Goal: Check status

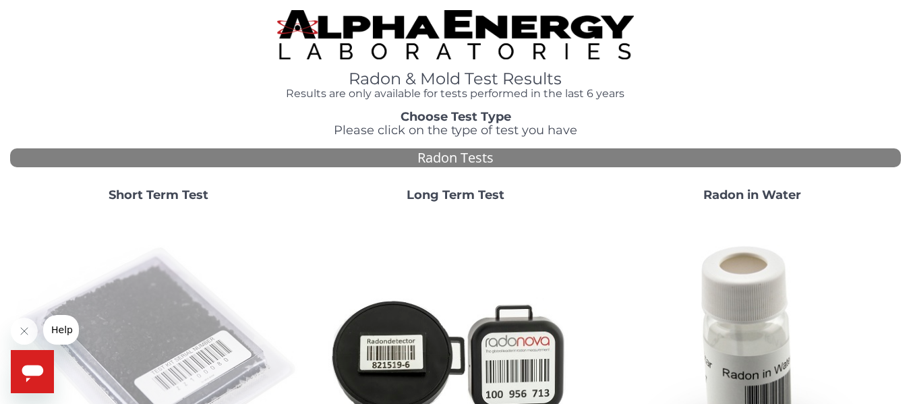
click at [149, 272] on img at bounding box center [159, 356] width 286 height 286
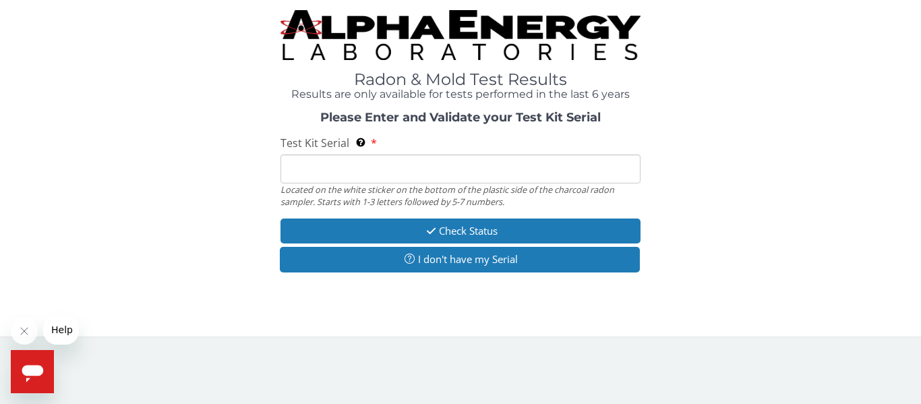
click at [300, 173] on input "Test Kit Serial Located on the white sticker on the bottom of the plastic side …" at bounding box center [460, 168] width 360 height 29
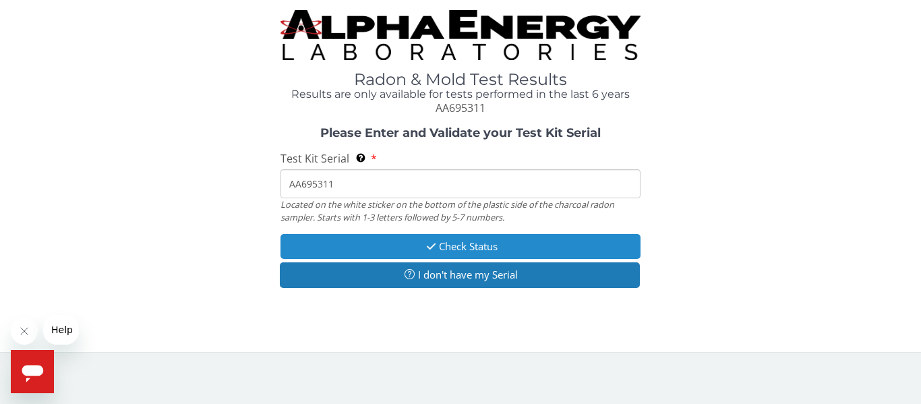
type input "AA695311"
click at [422, 239] on button "Check Status" at bounding box center [460, 246] width 360 height 25
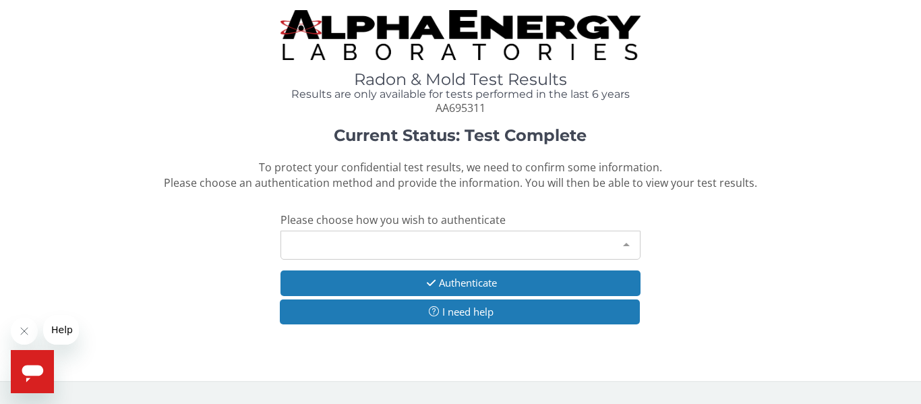
click at [384, 243] on div "Please make a selection" at bounding box center [460, 245] width 360 height 29
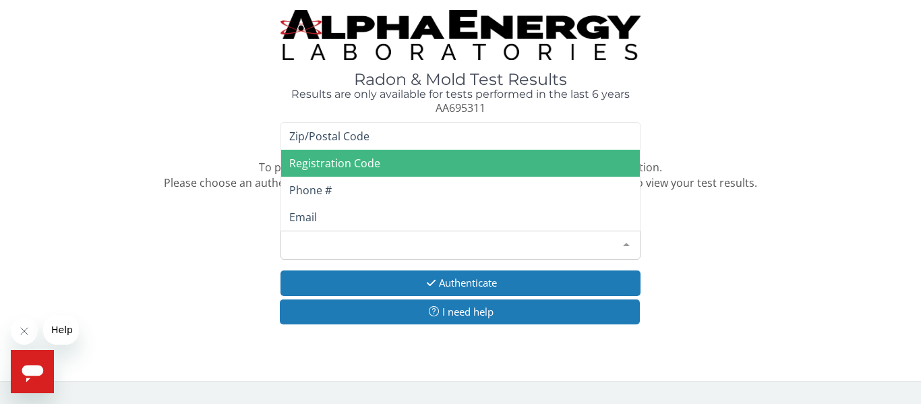
click at [360, 169] on span "Registration Code" at bounding box center [334, 163] width 91 height 15
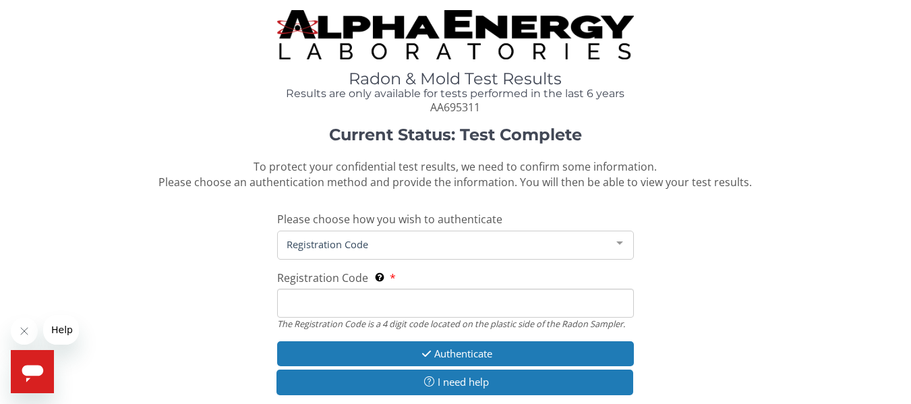
click at [312, 297] on input "Registration Code The Registration Code is a 4 digit code located on the plasti…" at bounding box center [455, 303] width 356 height 29
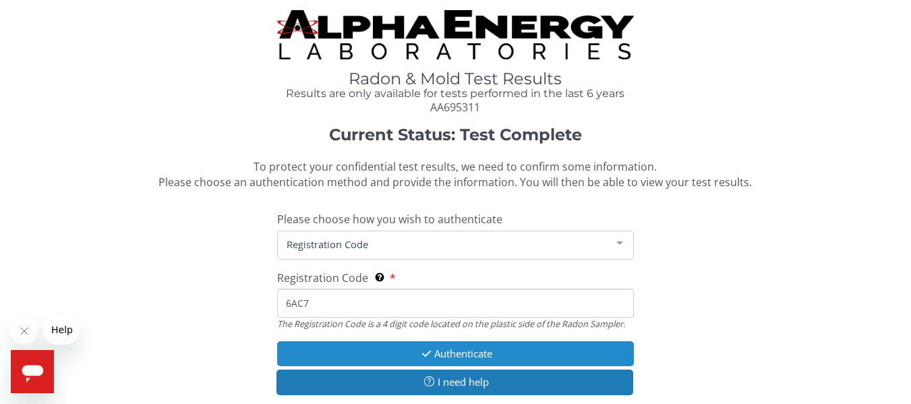
type input "6AC7"
click at [442, 347] on button "Authenticate" at bounding box center [455, 353] width 356 height 25
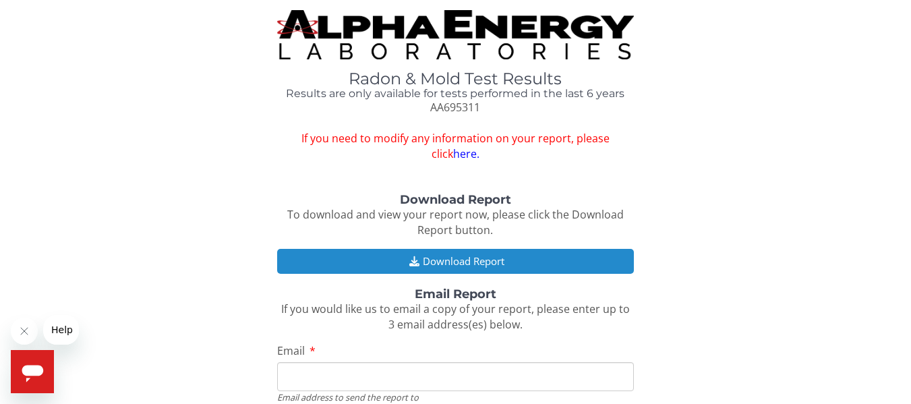
click at [487, 265] on button "Download Report" at bounding box center [455, 261] width 356 height 25
